Goal: Communication & Community: Answer question/provide support

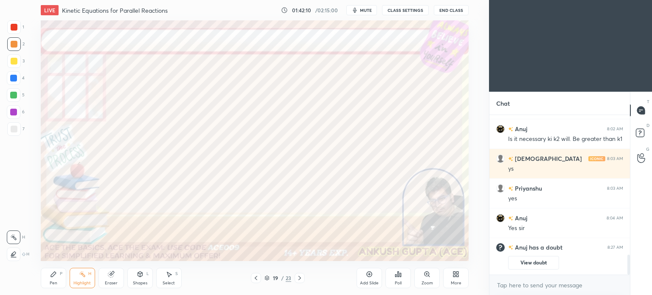
scroll to position [42192, 41978]
click at [635, 134] on icon at bounding box center [641, 133] width 15 height 15
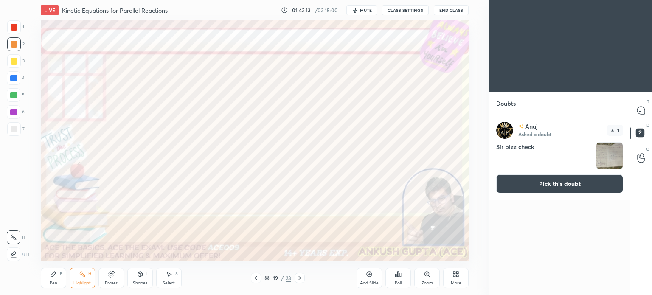
click at [606, 154] on img "grid" at bounding box center [609, 156] width 26 height 26
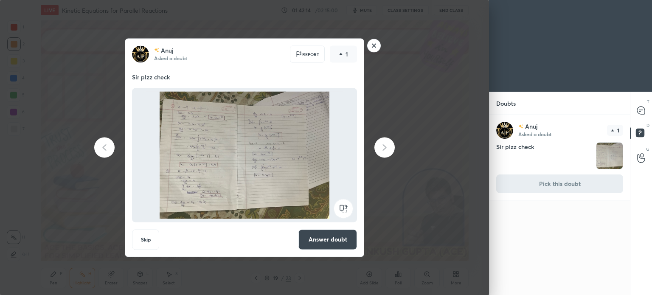
click at [368, 46] on rect at bounding box center [373, 45] width 13 height 13
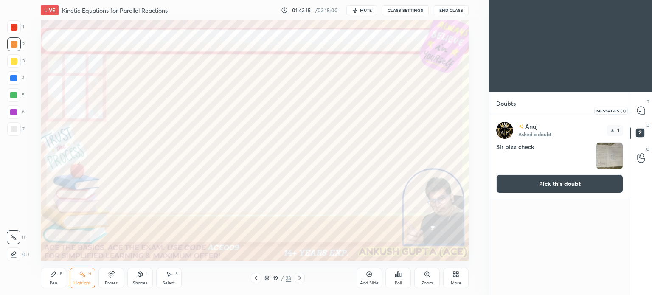
click at [635, 113] on div at bounding box center [641, 110] width 17 height 15
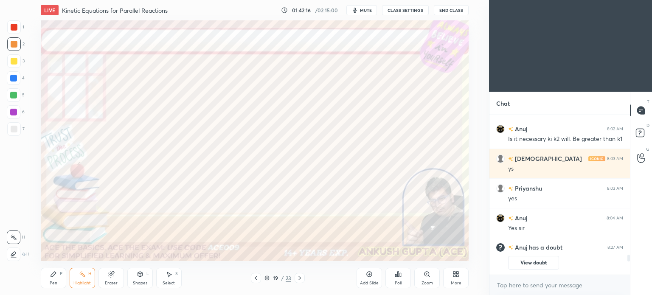
scroll to position [157, 138]
click at [460, 275] on div "More" at bounding box center [455, 278] width 25 height 20
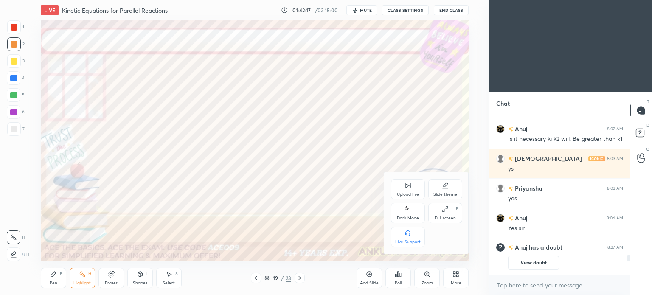
click at [409, 213] on icon at bounding box center [407, 209] width 7 height 10
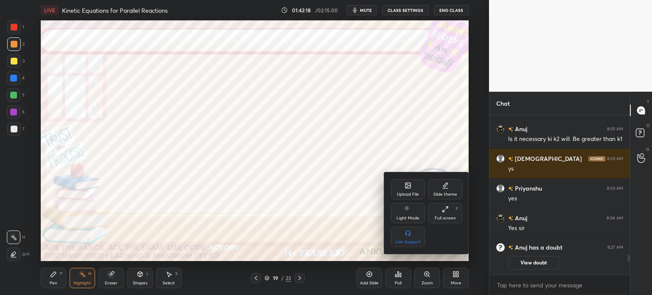
click at [474, 275] on div at bounding box center [326, 147] width 652 height 295
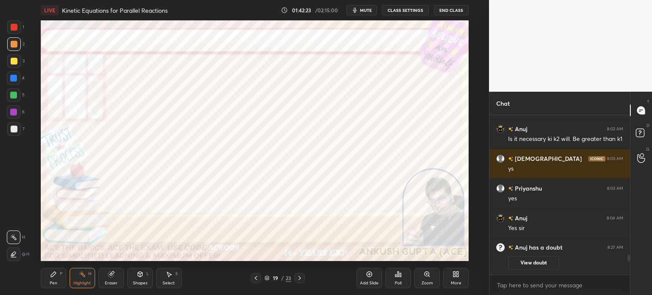
click at [16, 64] on div at bounding box center [14, 61] width 14 height 14
click at [15, 80] on div at bounding box center [13, 78] width 7 height 7
click at [17, 109] on div at bounding box center [14, 112] width 14 height 14
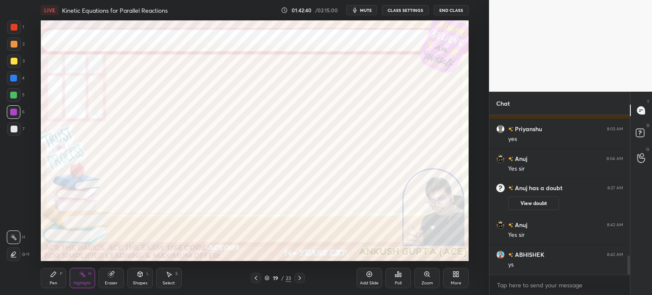
scroll to position [1192, 0]
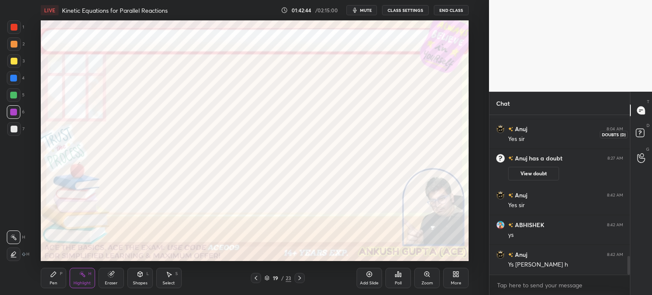
click at [636, 134] on rect at bounding box center [640, 133] width 8 height 8
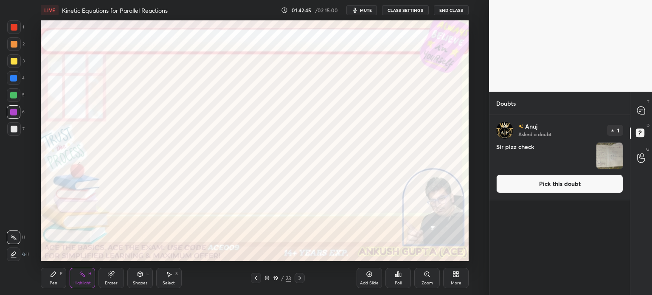
click at [613, 155] on img "grid" at bounding box center [609, 156] width 26 height 26
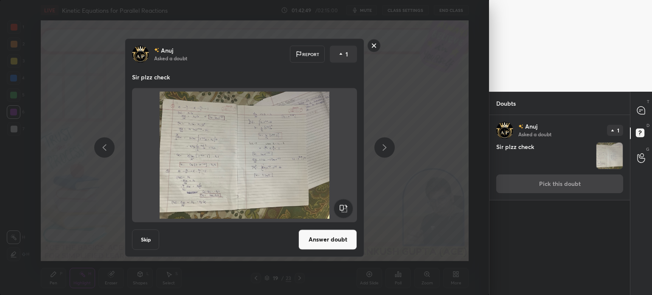
click at [376, 44] on rect at bounding box center [373, 45] width 13 height 13
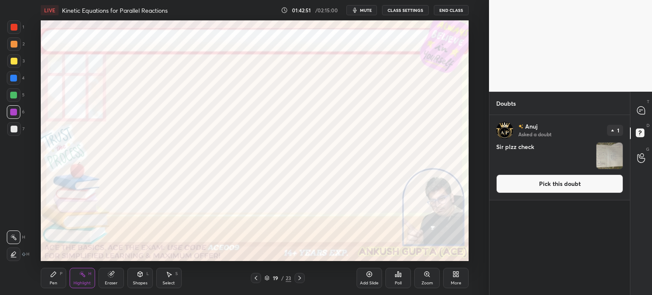
click at [300, 276] on icon at bounding box center [299, 278] width 7 height 7
click at [590, 183] on button "Pick this doubt" at bounding box center [559, 183] width 127 height 19
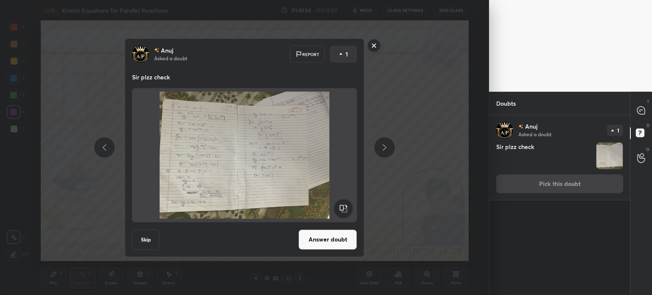
click at [342, 236] on button "Answer doubt" at bounding box center [327, 239] width 59 height 20
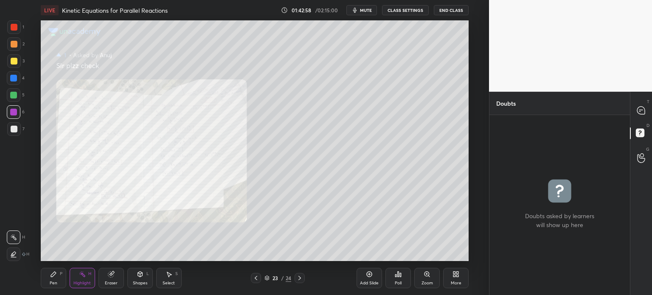
click at [433, 275] on div "Zoom" at bounding box center [426, 278] width 25 height 20
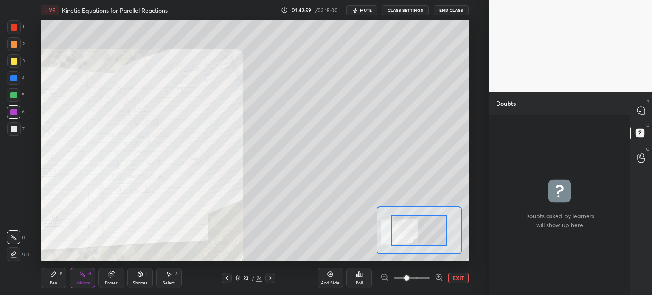
click at [438, 277] on icon at bounding box center [438, 277] width 2 height 0
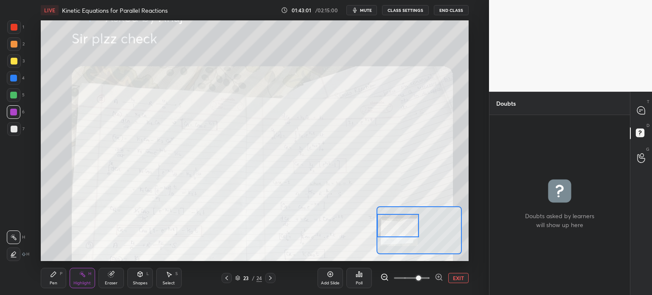
drag, startPoint x: 417, startPoint y: 228, endPoint x: 380, endPoint y: 224, distance: 36.7
click at [380, 224] on div at bounding box center [398, 225] width 42 height 23
click at [443, 279] on icon at bounding box center [439, 277] width 8 height 8
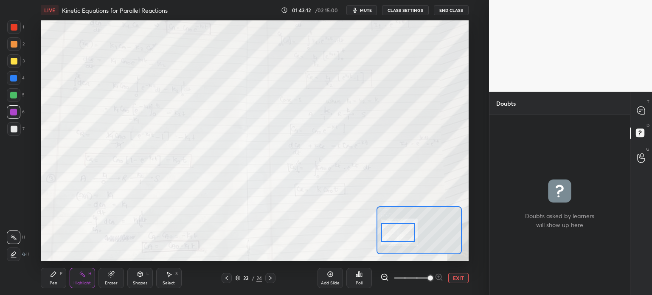
drag, startPoint x: 402, startPoint y: 227, endPoint x: 402, endPoint y: 233, distance: 6.8
click at [402, 233] on div at bounding box center [398, 232] width 34 height 19
click at [453, 280] on button "EXIT" at bounding box center [458, 278] width 20 height 10
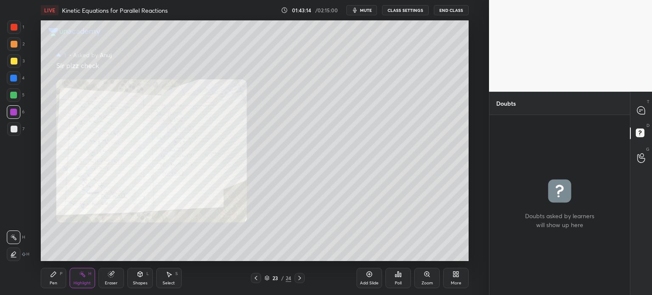
click at [254, 280] on icon at bounding box center [255, 278] width 7 height 7
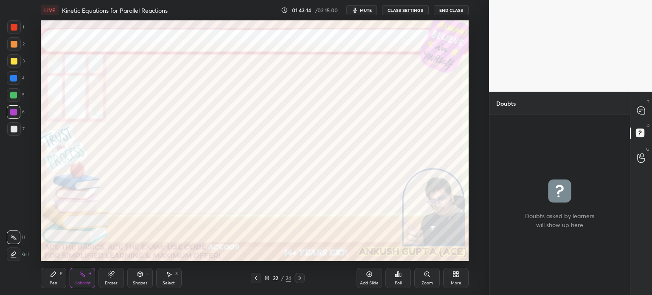
click at [254, 280] on icon at bounding box center [255, 278] width 7 height 7
click at [641, 113] on icon at bounding box center [641, 111] width 8 height 8
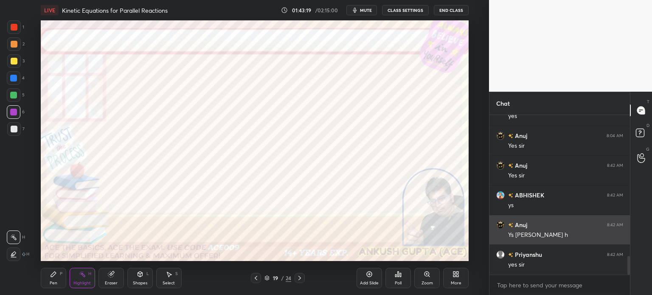
scroll to position [1214, 0]
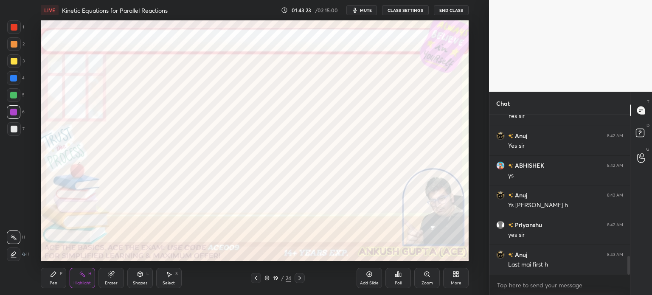
click at [15, 74] on div at bounding box center [14, 78] width 14 height 14
click at [300, 279] on icon at bounding box center [299, 278] width 7 height 7
click at [51, 272] on icon at bounding box center [53, 274] width 7 height 7
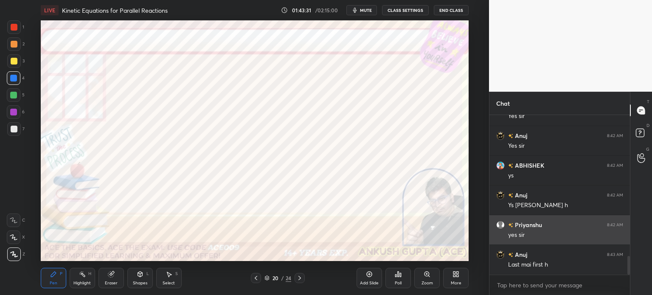
scroll to position [1223, 0]
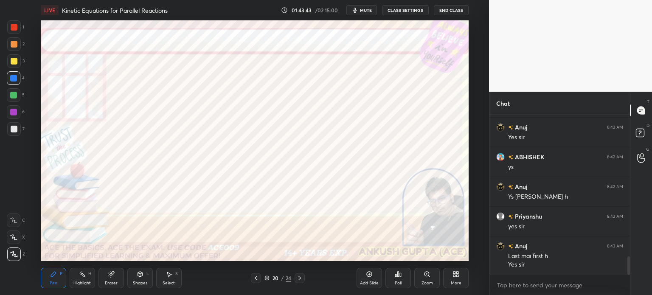
click at [12, 110] on div at bounding box center [13, 112] width 7 height 7
click at [12, 78] on div at bounding box center [13, 78] width 7 height 7
click at [299, 278] on icon at bounding box center [299, 278] width 3 height 4
click at [12, 115] on div at bounding box center [13, 112] width 7 height 7
click at [13, 77] on div at bounding box center [13, 78] width 7 height 7
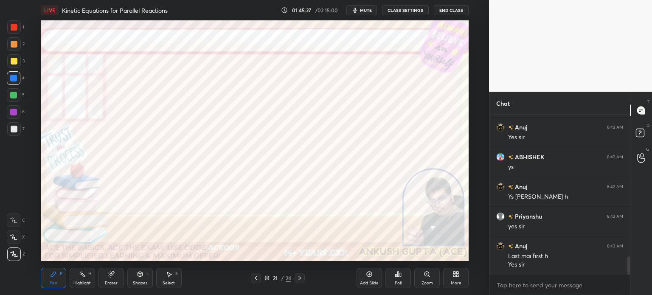
click at [175, 275] on div "S" at bounding box center [176, 274] width 3 height 4
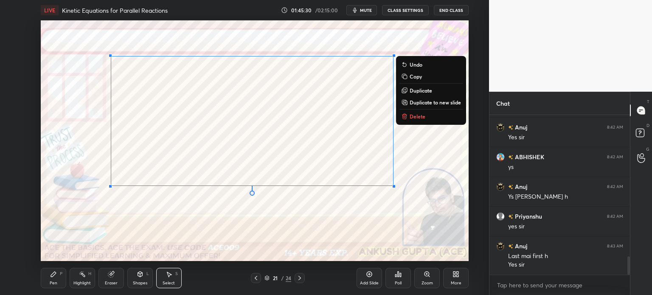
click at [49, 277] on div "Pen P" at bounding box center [53, 278] width 25 height 20
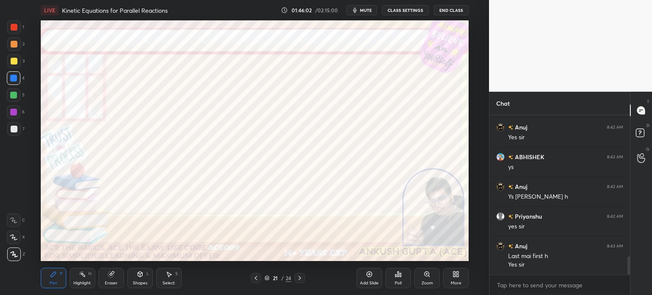
click at [301, 278] on icon at bounding box center [299, 278] width 7 height 7
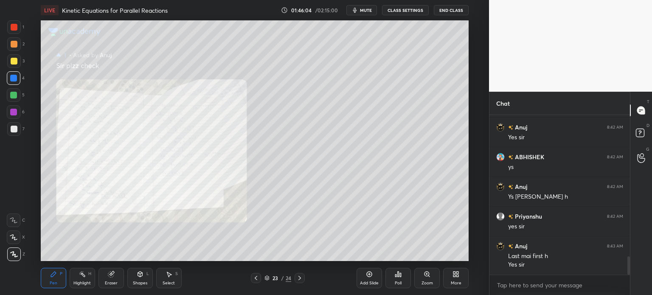
click at [428, 271] on icon at bounding box center [426, 274] width 7 height 7
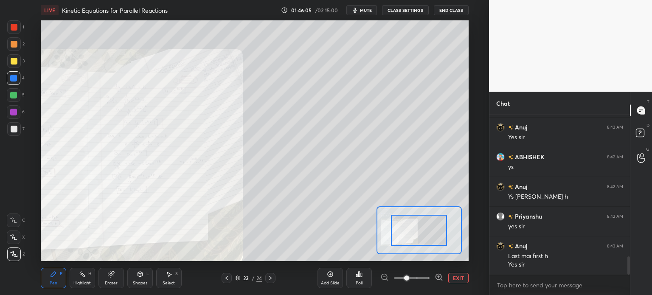
click at [439, 277] on icon at bounding box center [438, 277] width 2 height 0
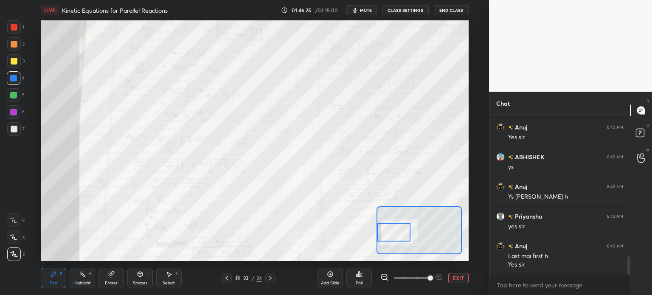
drag, startPoint x: 418, startPoint y: 233, endPoint x: 382, endPoint y: 236, distance: 35.7
click at [382, 236] on div at bounding box center [394, 232] width 34 height 19
click at [455, 280] on button "EXIT" at bounding box center [458, 278] width 20 height 10
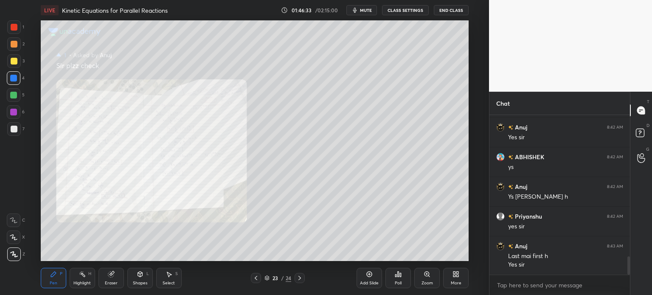
click at [256, 278] on icon at bounding box center [255, 278] width 7 height 7
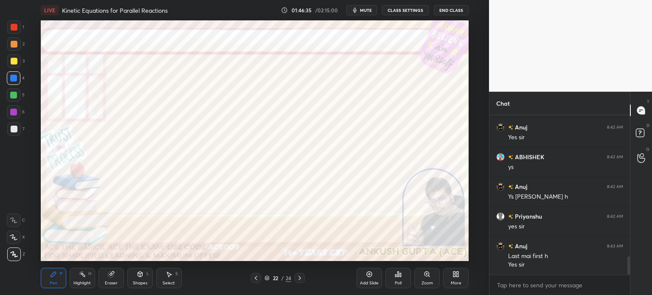
click at [254, 278] on icon at bounding box center [255, 278] width 7 height 7
click at [253, 278] on icon at bounding box center [255, 278] width 7 height 7
click at [297, 279] on icon at bounding box center [299, 278] width 7 height 7
click at [110, 281] on div "Eraser" at bounding box center [111, 283] width 13 height 4
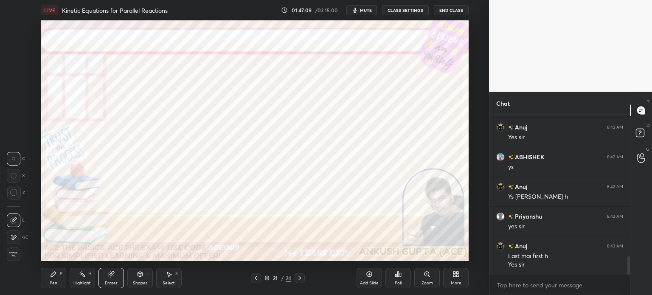
click at [17, 235] on icon at bounding box center [13, 237] width 7 height 7
click at [55, 275] on icon at bounding box center [53, 274] width 7 height 7
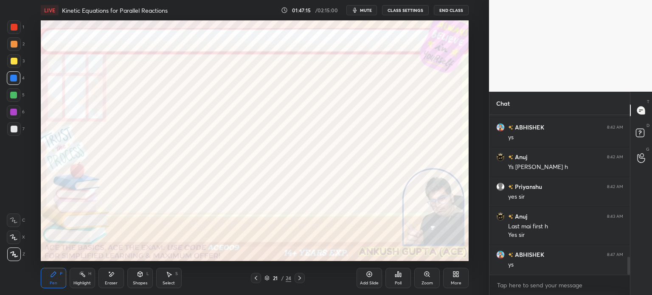
scroll to position [1282, 0]
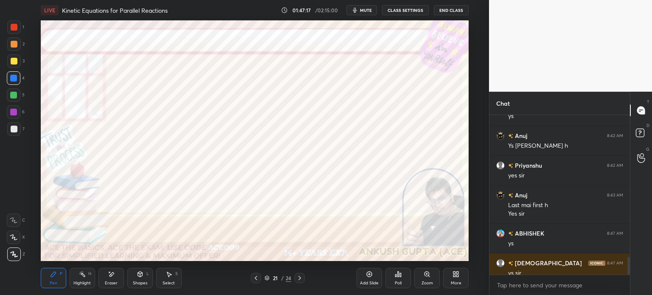
click at [302, 275] on icon at bounding box center [299, 278] width 7 height 7
click at [11, 112] on div at bounding box center [13, 112] width 7 height 7
click at [14, 78] on div at bounding box center [13, 78] width 7 height 7
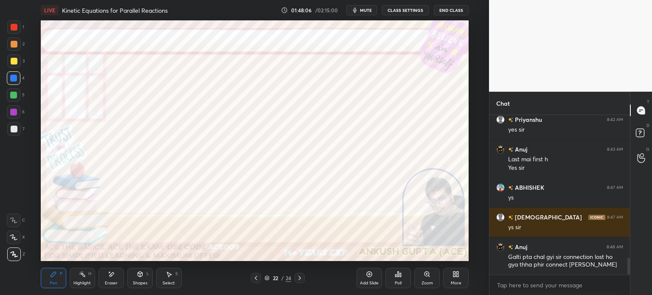
click at [14, 47] on div at bounding box center [14, 44] width 7 height 7
click at [296, 278] on icon at bounding box center [299, 278] width 7 height 7
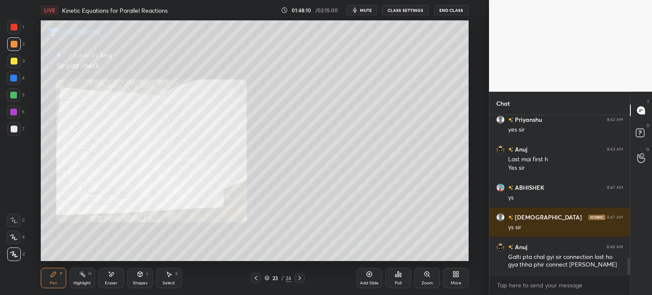
click at [251, 280] on div at bounding box center [256, 278] width 10 height 10
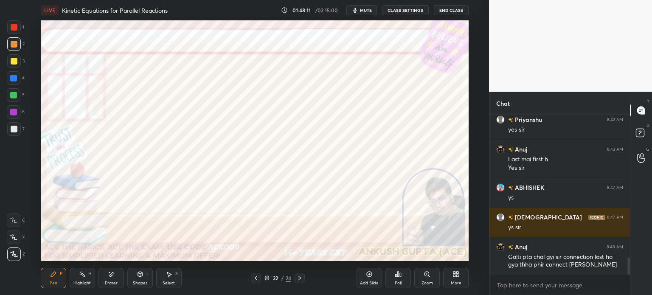
click at [364, 279] on div "Add Slide" at bounding box center [368, 278] width 25 height 20
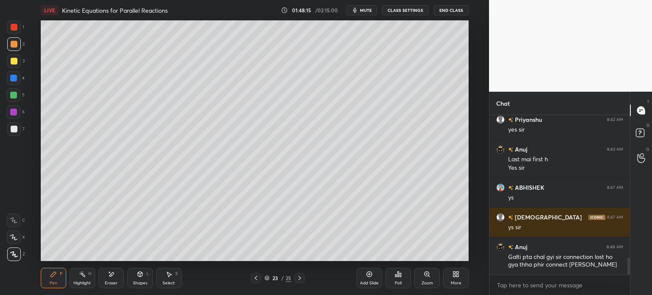
click at [253, 278] on icon at bounding box center [255, 278] width 7 height 7
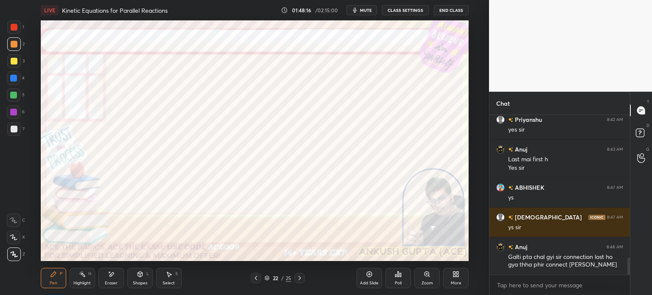
click at [299, 280] on icon at bounding box center [299, 278] width 7 height 7
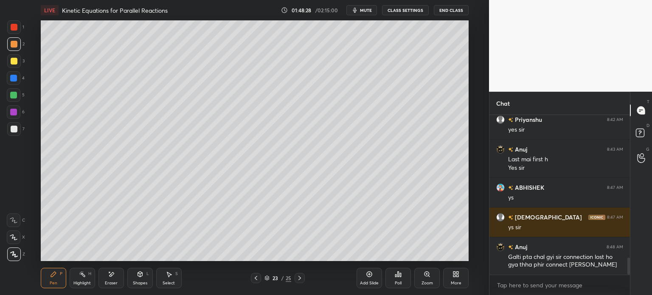
click at [255, 279] on icon at bounding box center [255, 278] width 7 height 7
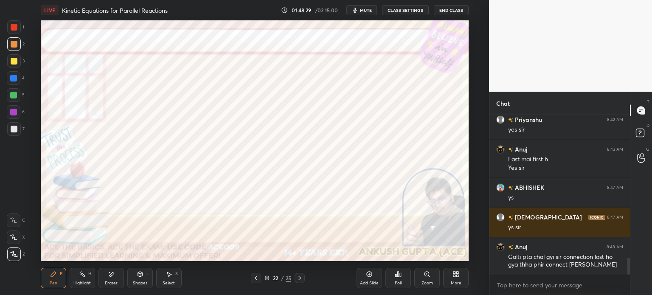
click at [297, 280] on icon at bounding box center [299, 278] width 7 height 7
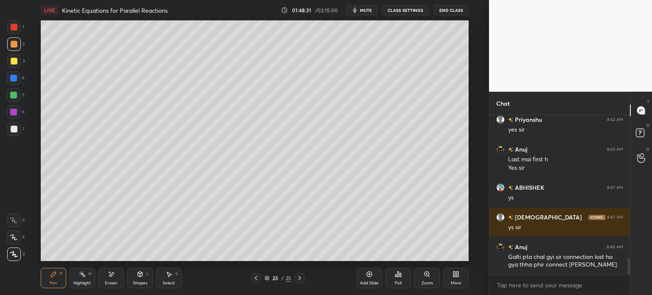
click at [13, 61] on div at bounding box center [14, 61] width 7 height 7
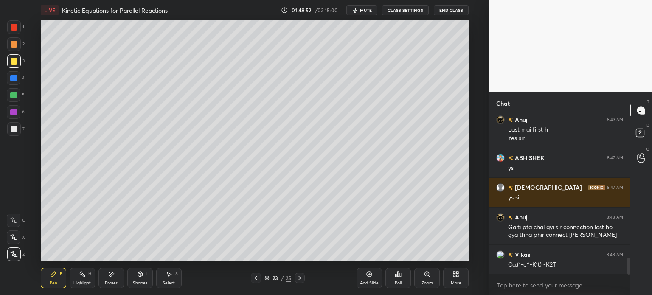
click at [14, 129] on div at bounding box center [14, 129] width 7 height 7
click at [363, 277] on div "Add Slide" at bounding box center [368, 278] width 25 height 20
click at [13, 59] on div at bounding box center [14, 61] width 7 height 7
click at [10, 83] on div at bounding box center [14, 78] width 14 height 14
click at [14, 95] on div at bounding box center [13, 95] width 7 height 7
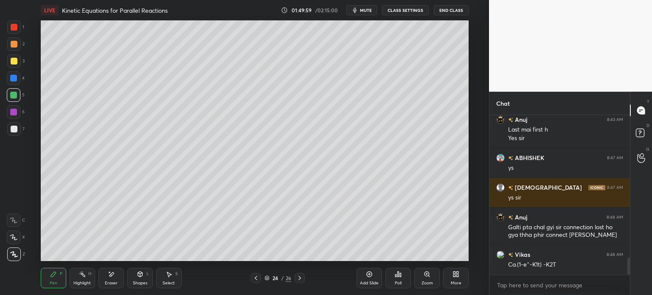
click at [363, 278] on div "Add Slide" at bounding box center [368, 278] width 25 height 20
click at [12, 62] on div at bounding box center [14, 61] width 7 height 7
click at [363, 278] on div "Add Slide" at bounding box center [368, 278] width 25 height 20
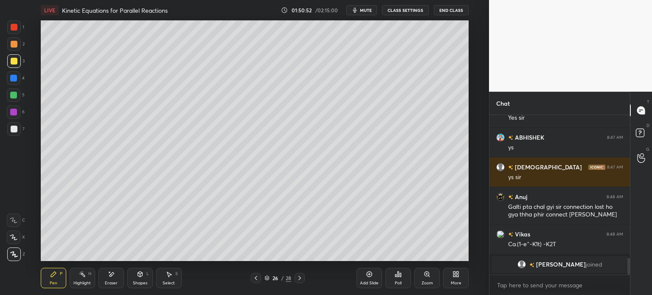
click at [255, 278] on icon at bounding box center [256, 278] width 3 height 4
click at [83, 282] on div "Highlight" at bounding box center [81, 283] width 17 height 4
click at [298, 278] on icon at bounding box center [299, 278] width 7 height 7
click at [53, 284] on div "Pen" at bounding box center [54, 283] width 8 height 4
click at [14, 95] on div at bounding box center [13, 95] width 7 height 7
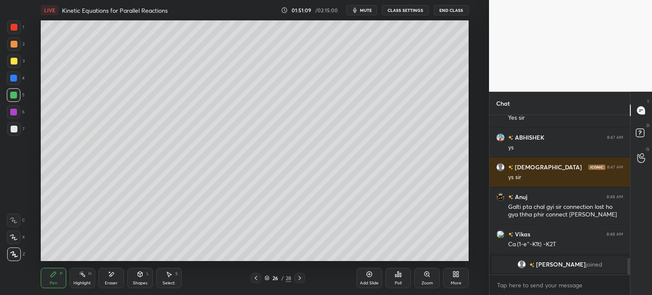
click at [255, 280] on icon at bounding box center [255, 278] width 7 height 7
click at [301, 278] on icon at bounding box center [299, 278] width 7 height 7
click at [252, 277] on div at bounding box center [256, 278] width 10 height 10
click at [299, 276] on icon at bounding box center [299, 278] width 7 height 7
click at [16, 125] on div at bounding box center [14, 129] width 14 height 14
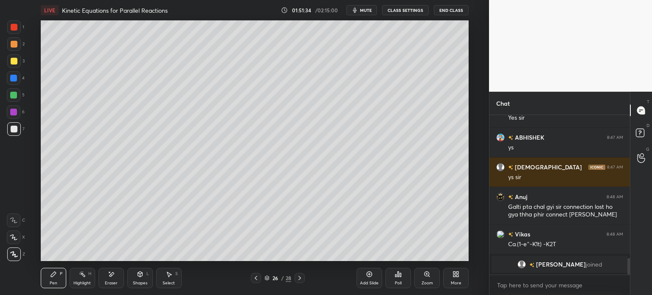
click at [107, 276] on div "Eraser" at bounding box center [110, 278] width 25 height 20
click at [56, 276] on icon at bounding box center [53, 274] width 7 height 7
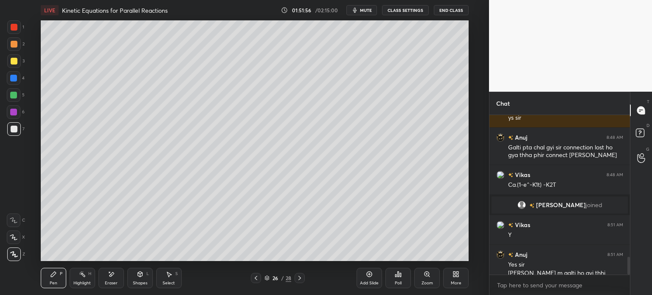
scroll to position [1269, 0]
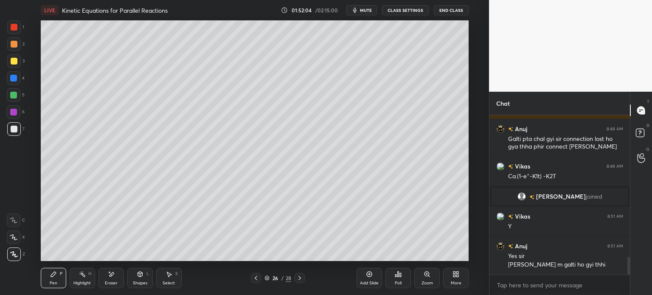
click at [254, 275] on icon at bounding box center [255, 278] width 7 height 7
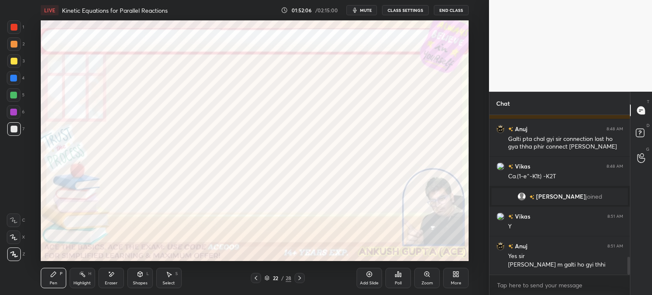
click at [254, 275] on icon at bounding box center [255, 278] width 7 height 7
click at [298, 277] on icon at bounding box center [299, 278] width 7 height 7
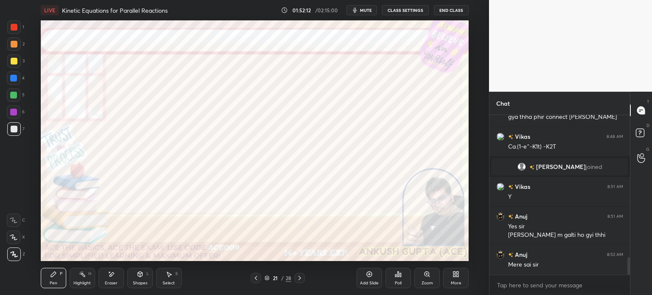
click at [301, 276] on icon at bounding box center [299, 278] width 7 height 7
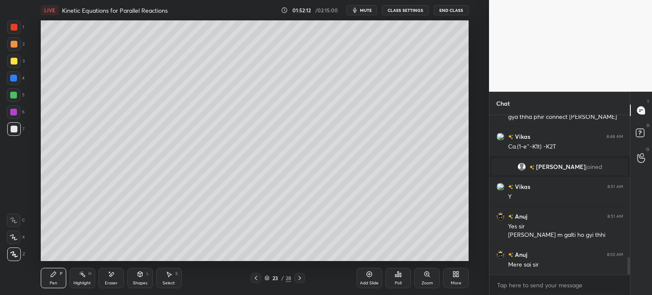
click at [301, 276] on icon at bounding box center [299, 278] width 7 height 7
click at [301, 277] on icon at bounding box center [299, 278] width 7 height 7
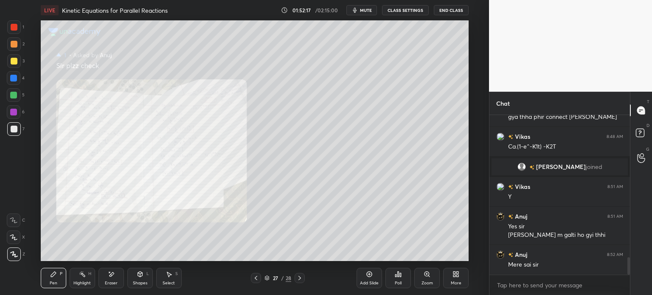
click at [257, 276] on icon at bounding box center [255, 278] width 7 height 7
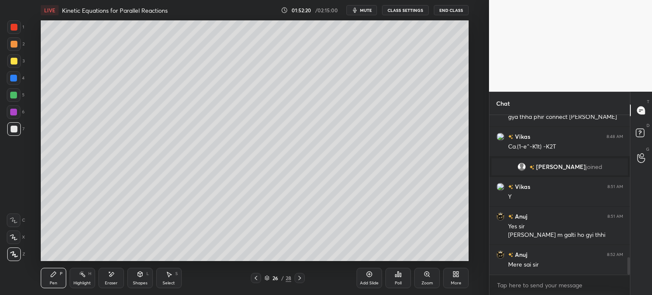
scroll to position [1328, 0]
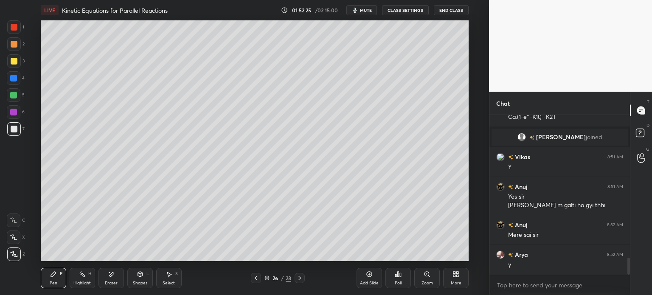
click at [255, 279] on icon at bounding box center [256, 278] width 3 height 4
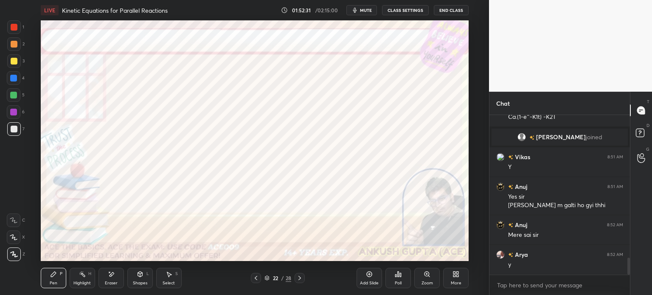
click at [255, 279] on icon at bounding box center [256, 278] width 3 height 4
click at [255, 278] on icon at bounding box center [256, 278] width 3 height 4
click at [16, 26] on div at bounding box center [14, 27] width 7 height 7
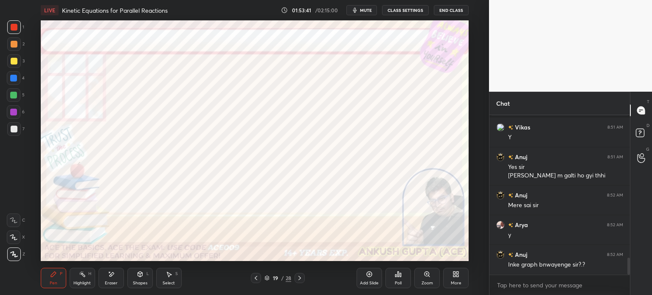
scroll to position [1388, 0]
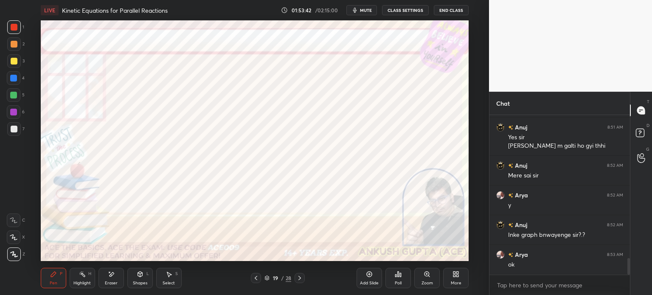
drag, startPoint x: 13, startPoint y: 76, endPoint x: 22, endPoint y: 78, distance: 9.2
click at [13, 76] on div at bounding box center [13, 78] width 7 height 7
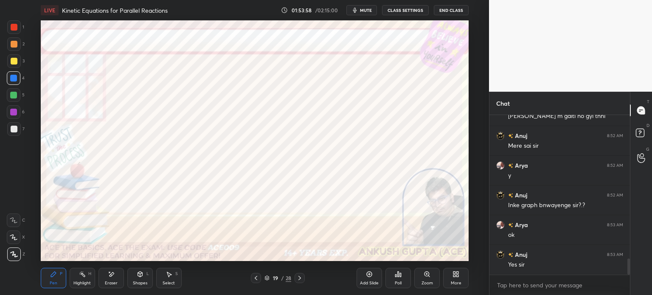
scroll to position [1426, 0]
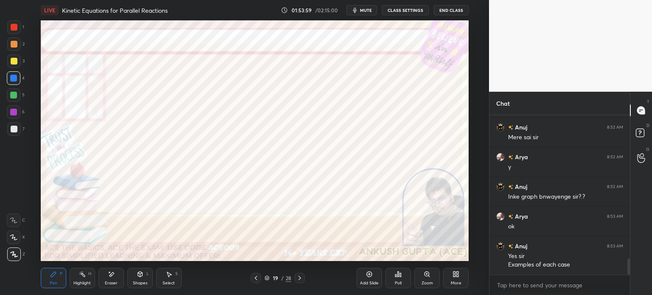
click at [77, 285] on div "Highlight" at bounding box center [81, 283] width 17 height 4
click at [299, 274] on div at bounding box center [299, 278] width 10 height 10
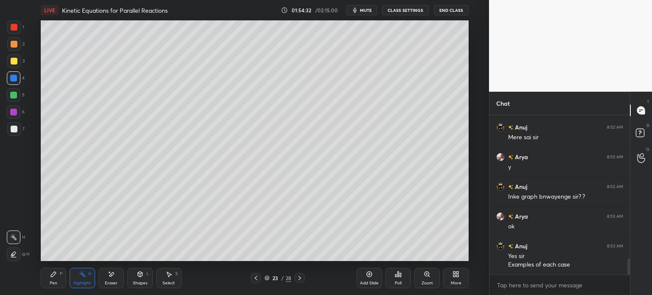
click at [299, 274] on div at bounding box center [299, 278] width 10 height 10
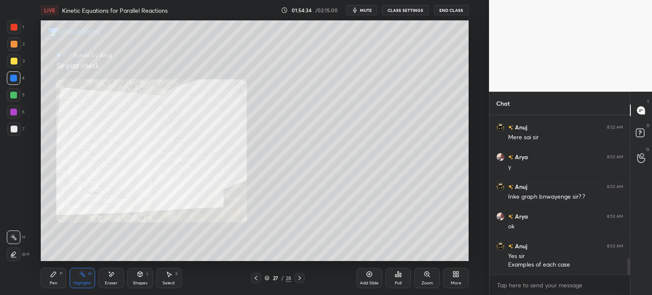
click at [299, 274] on div at bounding box center [299, 278] width 10 height 10
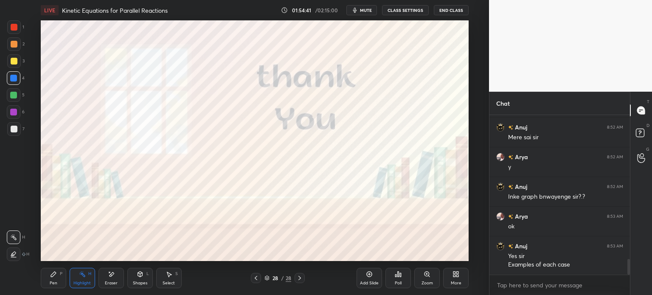
scroll to position [1455, 0]
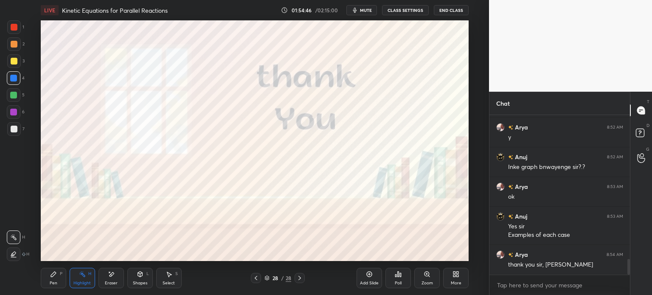
click at [18, 45] on div at bounding box center [14, 44] width 14 height 14
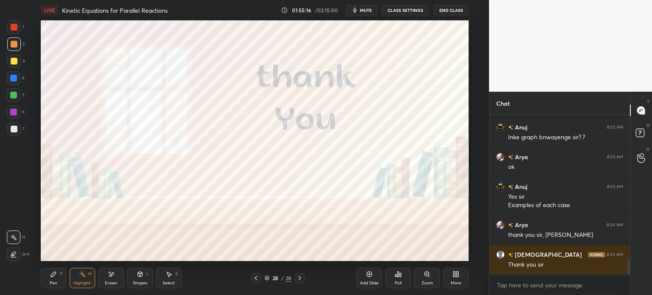
scroll to position [1515, 0]
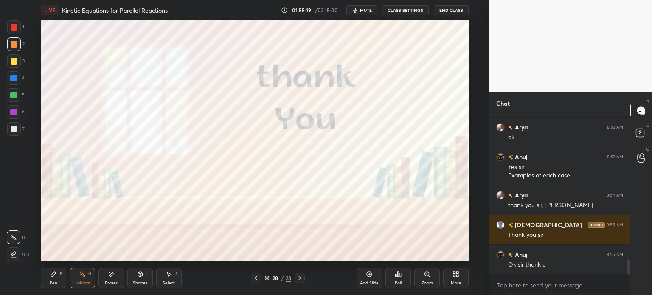
click at [460, 11] on button "End Class" at bounding box center [451, 10] width 35 height 10
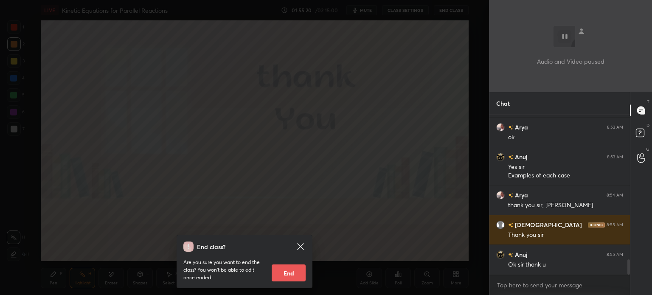
click at [274, 272] on button "End" at bounding box center [289, 272] width 34 height 17
type textarea "x"
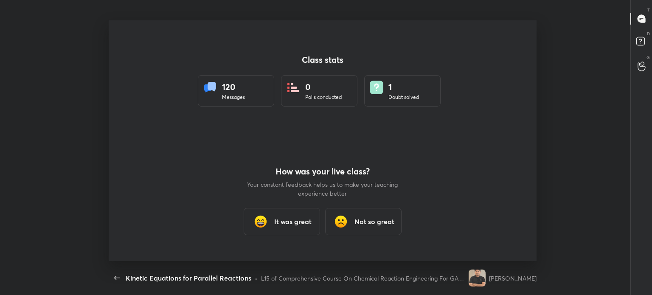
scroll to position [0, 0]
click at [290, 213] on div "It was great" at bounding box center [282, 221] width 76 height 27
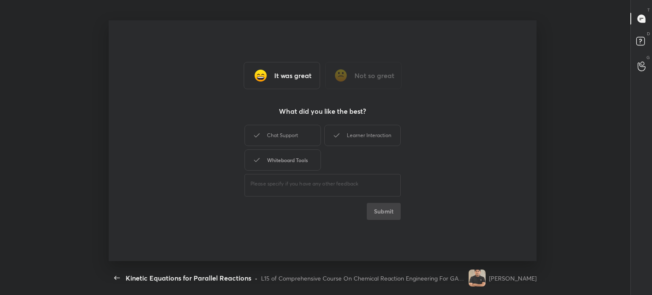
click at [306, 163] on div "Whiteboard Tools" at bounding box center [282, 159] width 76 height 21
drag, startPoint x: 306, startPoint y: 136, endPoint x: 324, endPoint y: 136, distance: 18.2
click at [306, 136] on div "Chat Support" at bounding box center [282, 135] width 76 height 21
click at [328, 136] on div "Learner Interaction" at bounding box center [362, 135] width 76 height 21
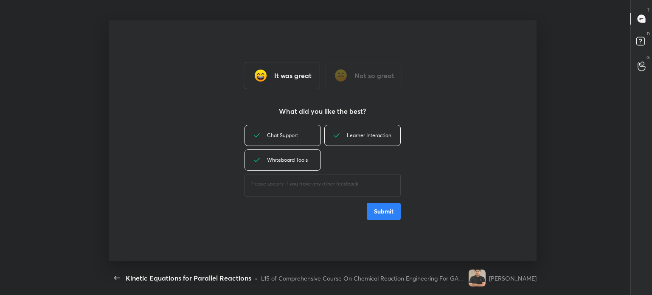
click at [395, 207] on button "Submit" at bounding box center [384, 211] width 34 height 17
